Goal: Transaction & Acquisition: Purchase product/service

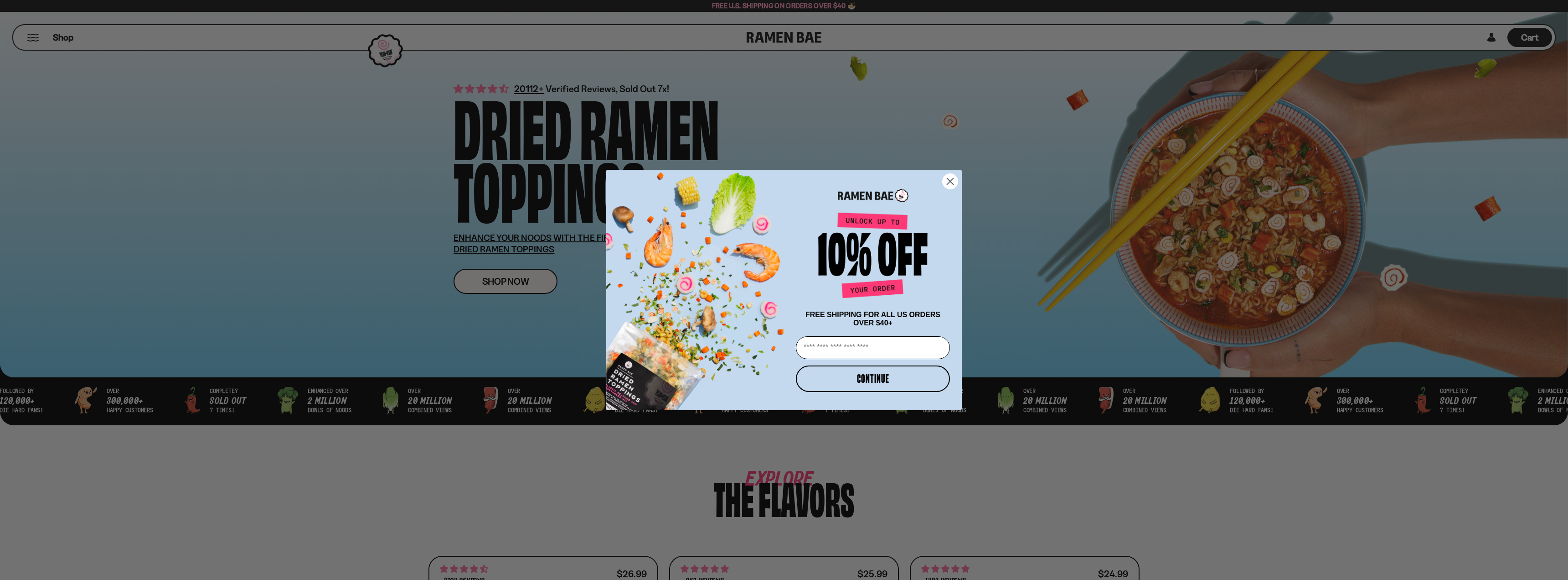
click at [892, 356] on input "Email" at bounding box center [873, 347] width 154 height 23
type input "**********"
click at [892, 379] on button "CONTINUE" at bounding box center [873, 378] width 154 height 26
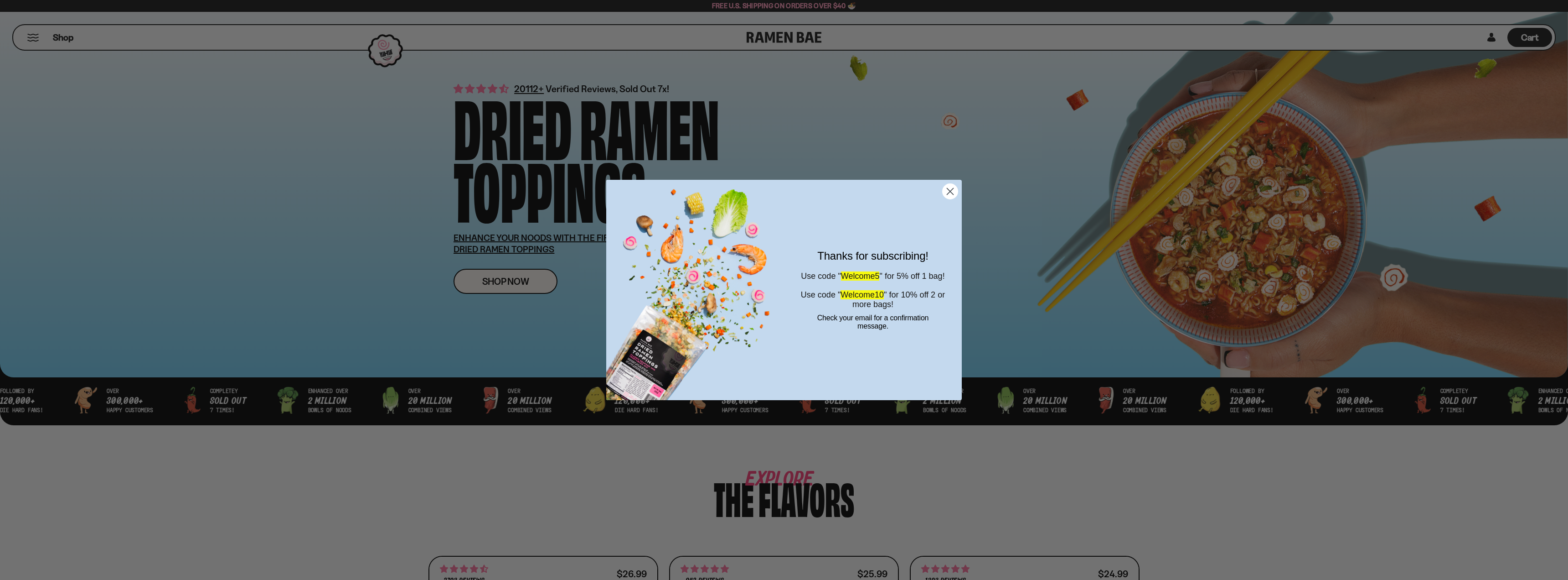
click at [949, 192] on circle "Close dialog" at bounding box center [950, 191] width 15 height 15
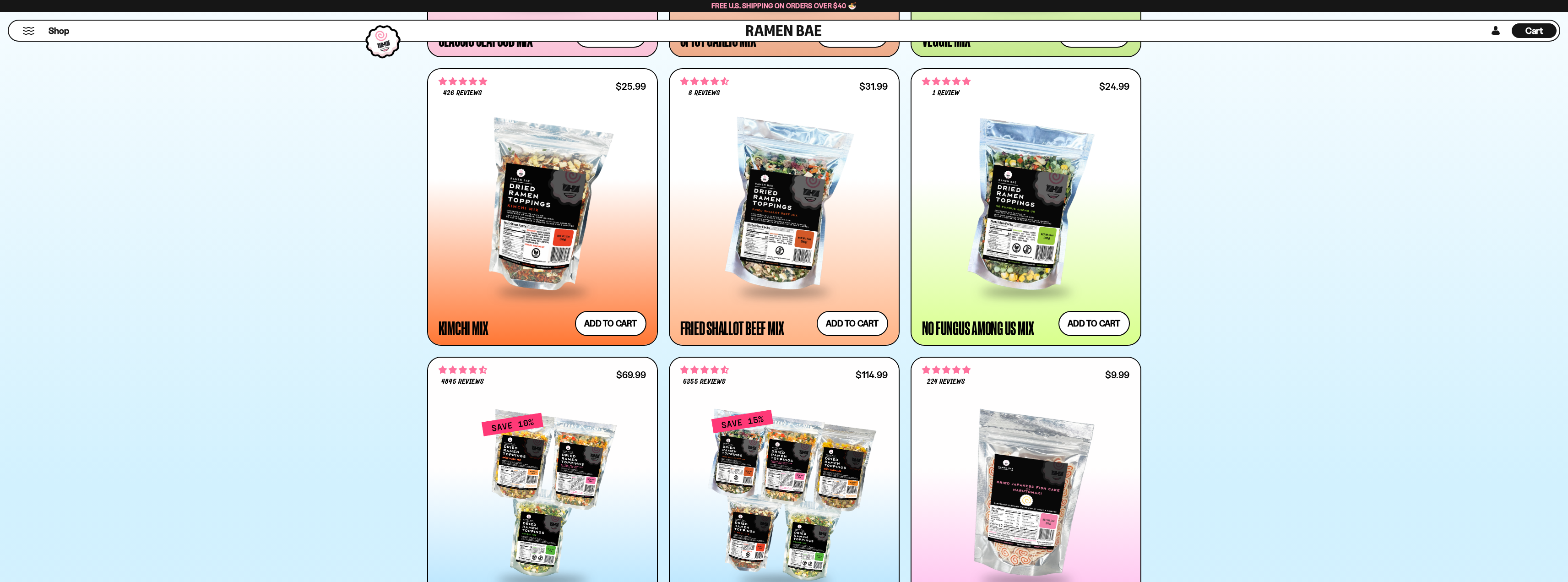
scroll to position [732, 0]
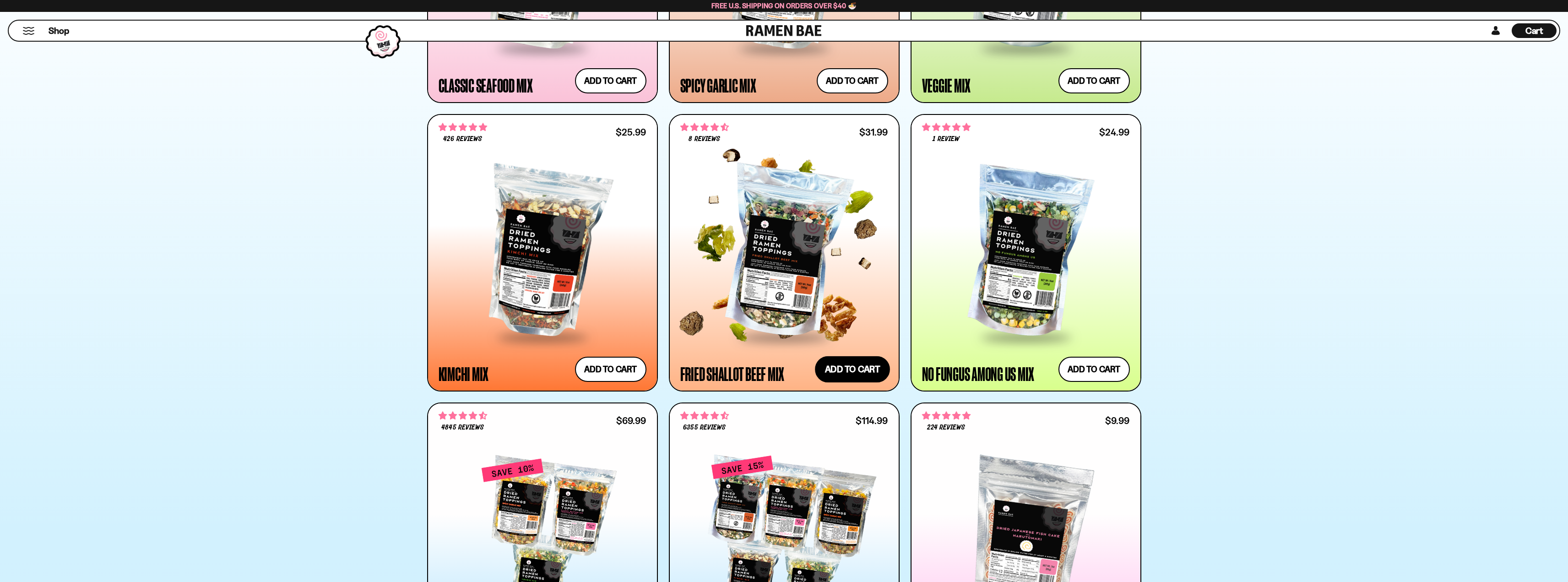
click at [850, 372] on button "Add to cart Add — Regular price $31.99 Regular price Sale price $31.99 Unit pri…" at bounding box center [852, 369] width 75 height 27
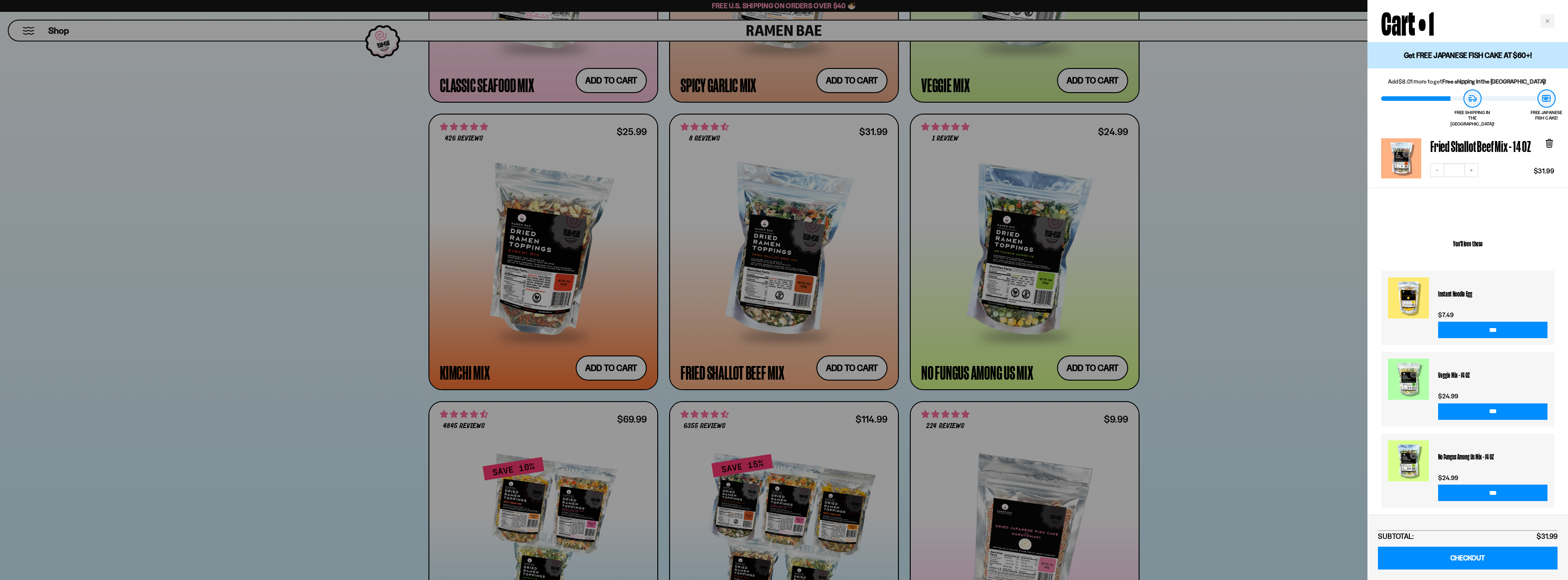
click at [1216, 349] on div at bounding box center [784, 290] width 1568 height 580
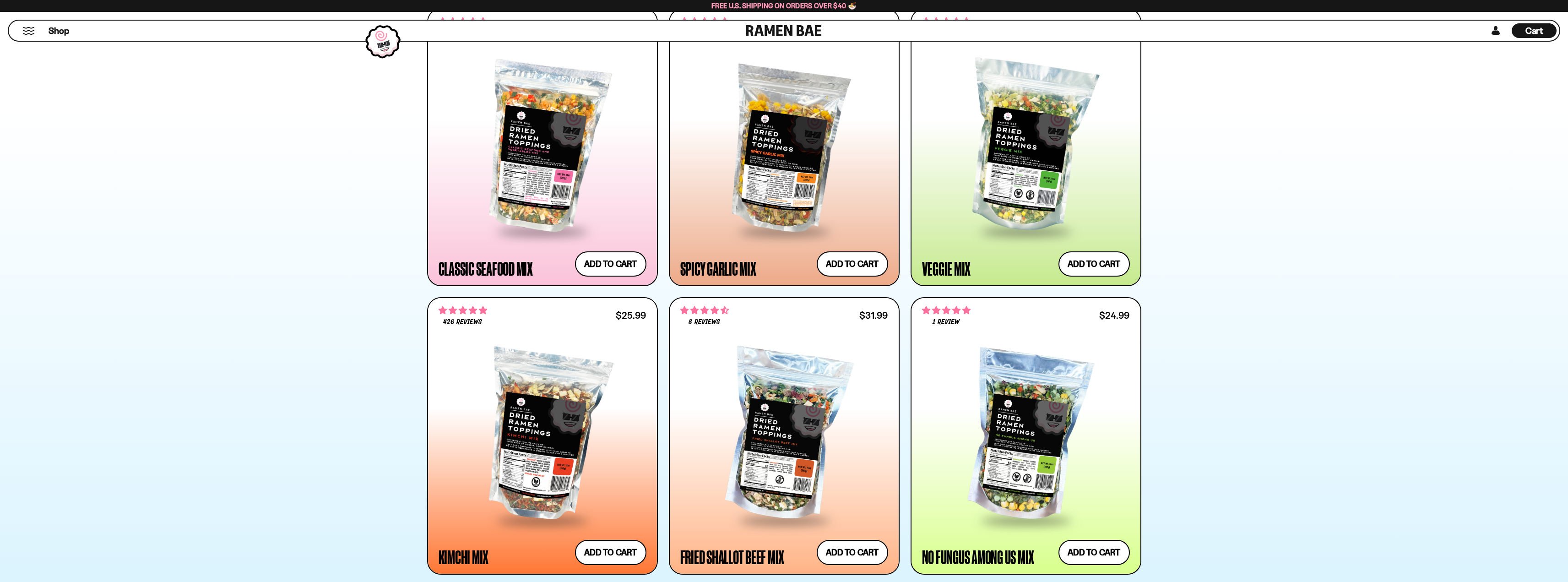
scroll to position [458, 0]
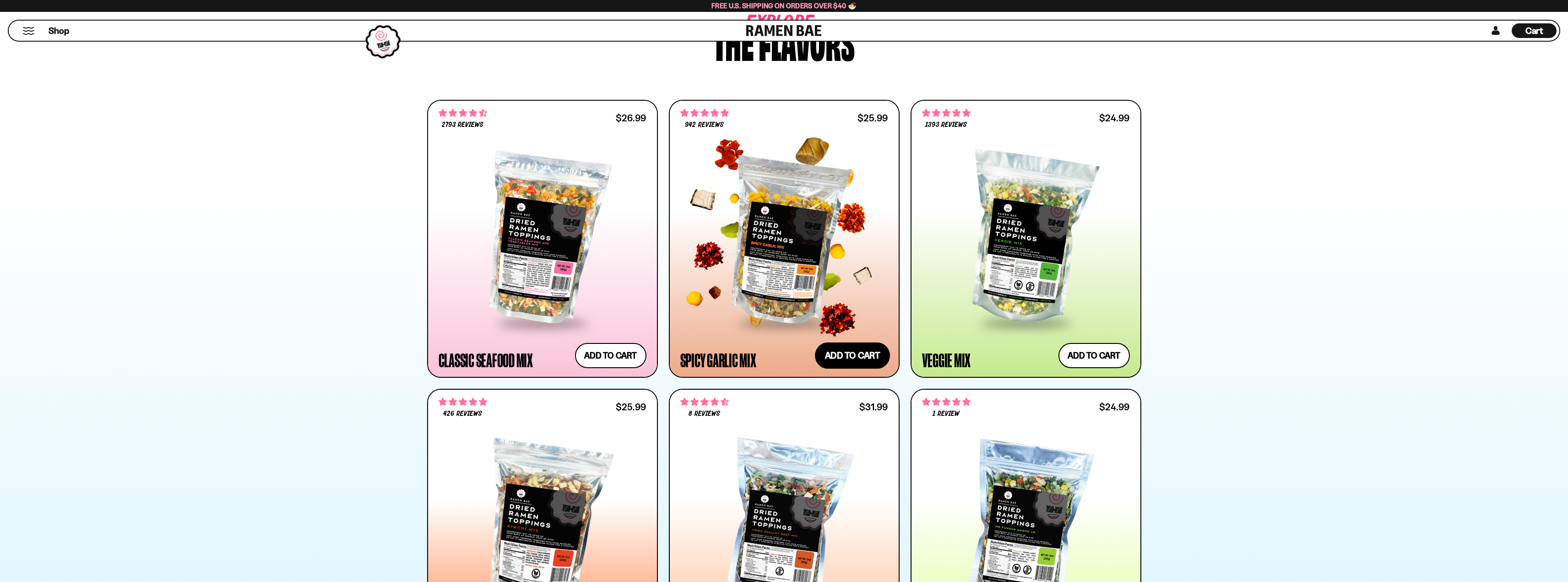
click at [860, 354] on button "Add to cart Add — Regular price $25.99 Regular price Sale price $25.99 Unit pri…" at bounding box center [852, 355] width 75 height 27
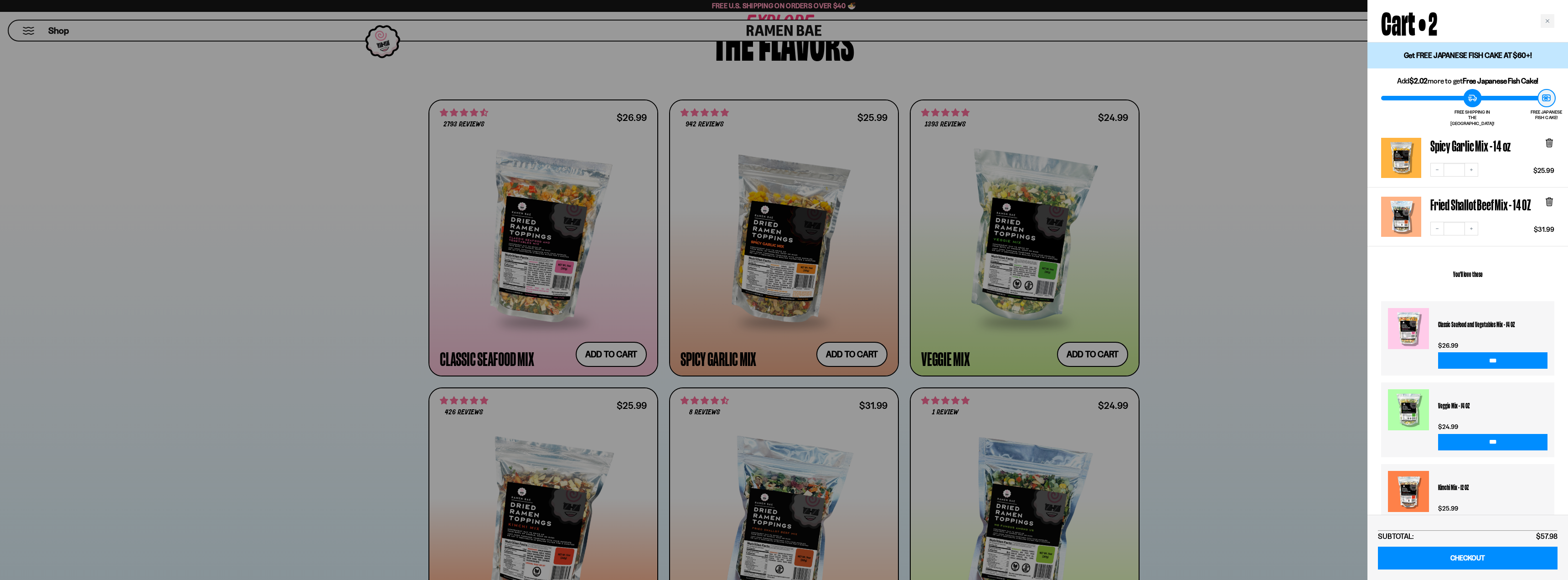
click at [1250, 397] on div at bounding box center [784, 290] width 1568 height 580
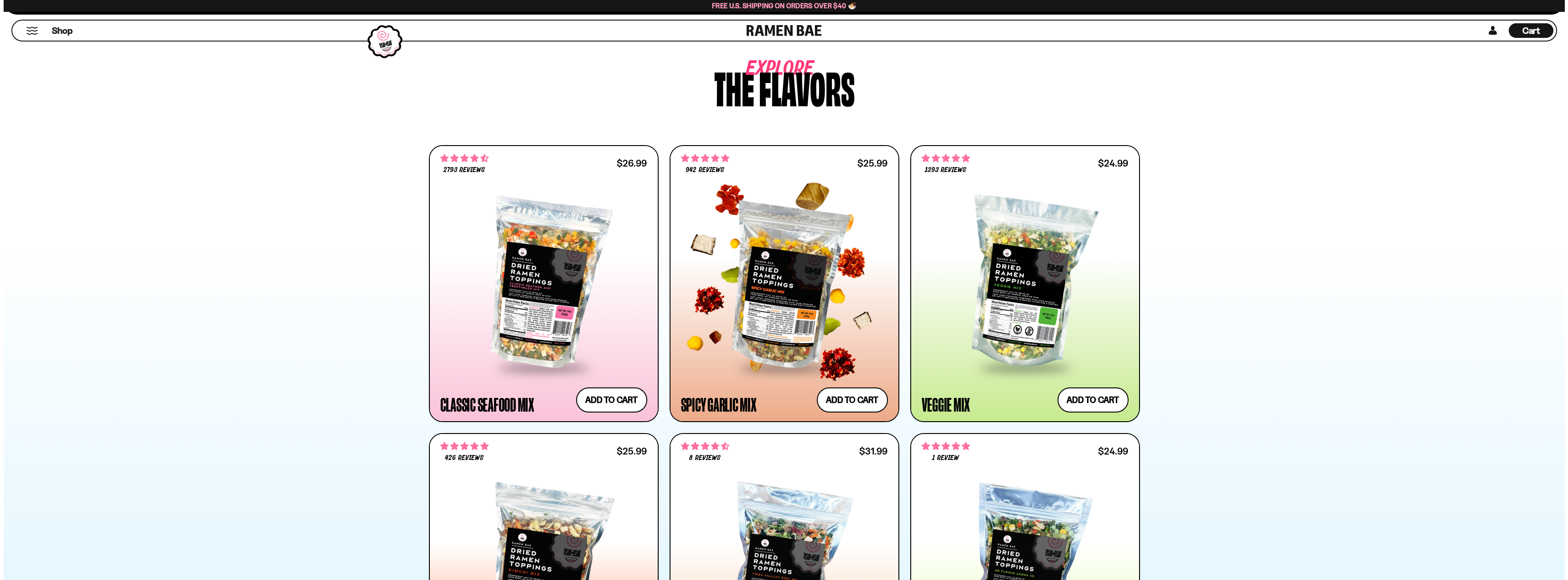
scroll to position [365, 0]
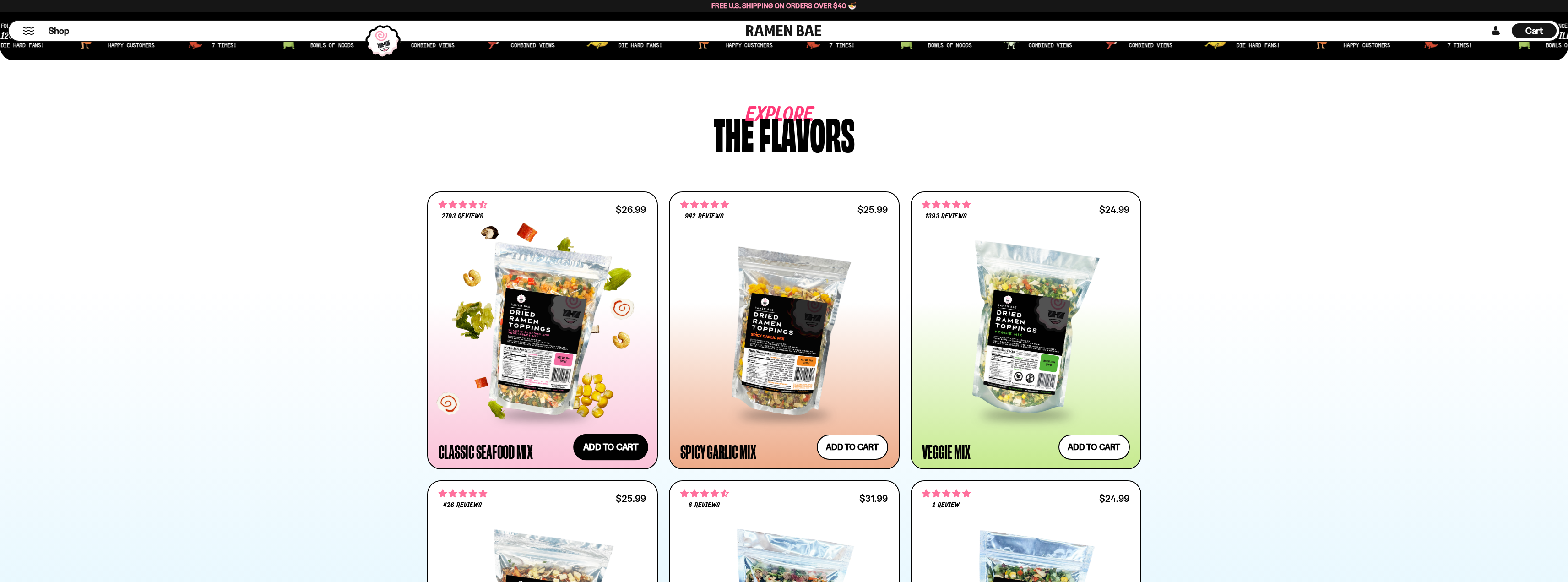
click at [633, 441] on button "Add to cart Add — Regular price $26.99 Regular price Sale price $26.99 Unit pri…" at bounding box center [611, 447] width 75 height 27
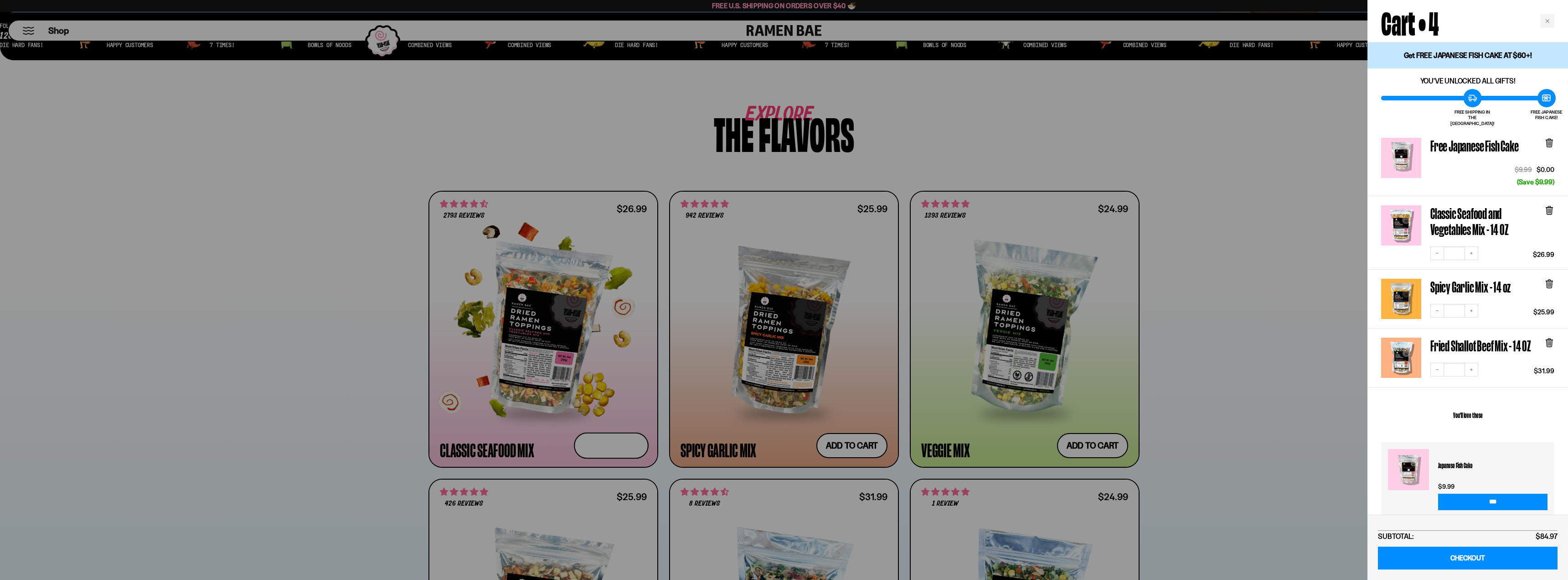
scroll to position [162, 0]
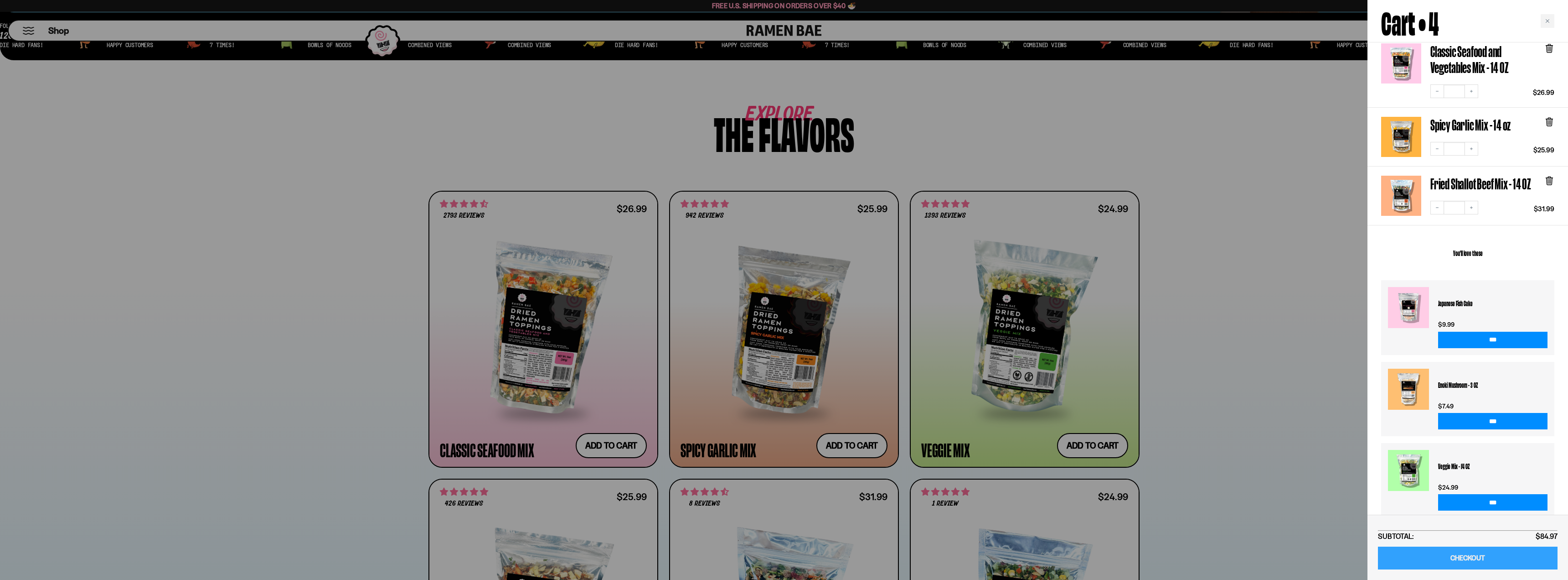
click at [1479, 556] on link "CHECKOUT" at bounding box center [1468, 558] width 179 height 23
